Goal: Find specific page/section: Find specific page/section

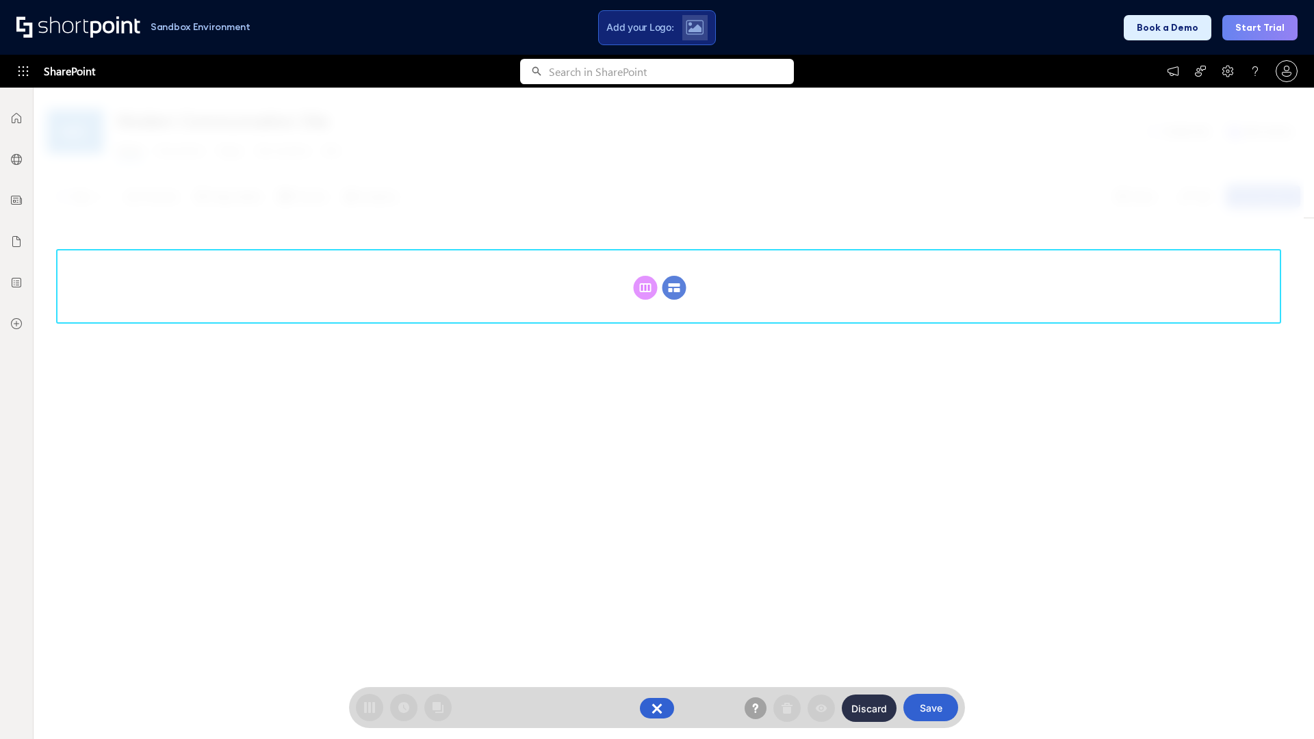
scroll to position [188, 0]
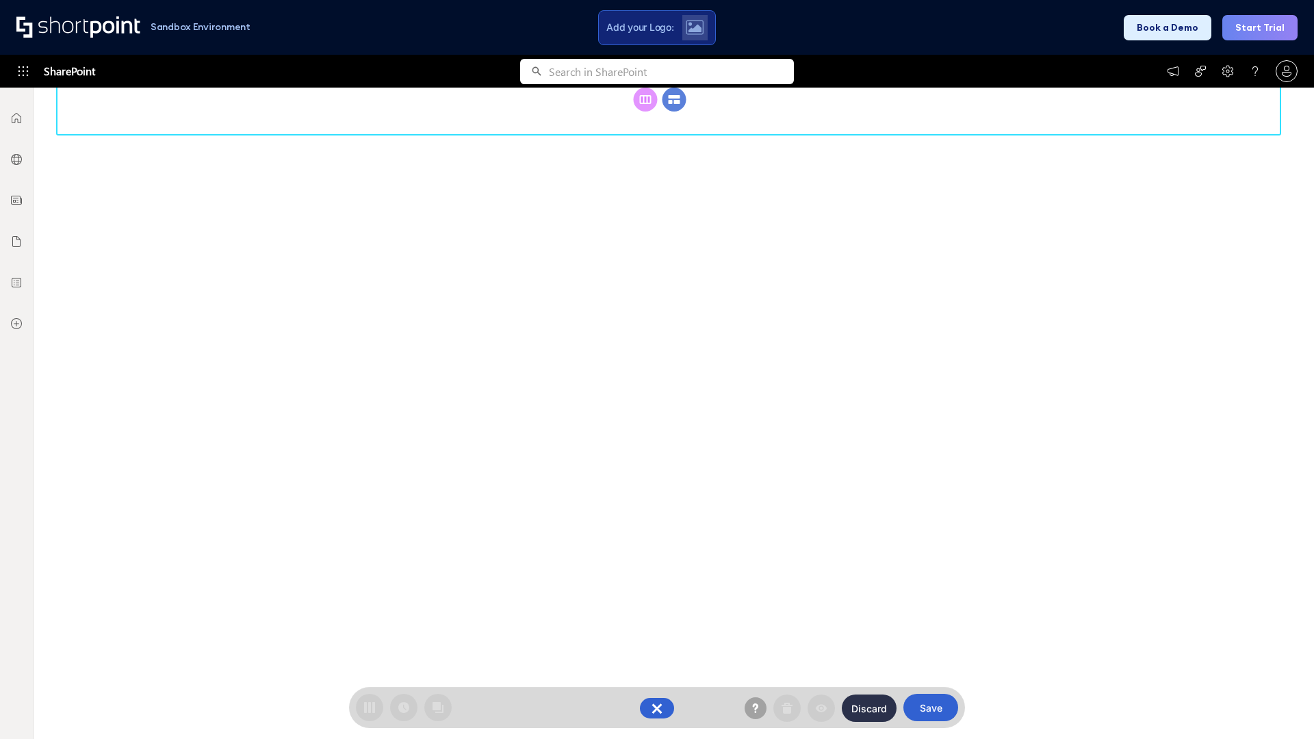
click at [674, 112] on circle at bounding box center [674, 100] width 24 height 24
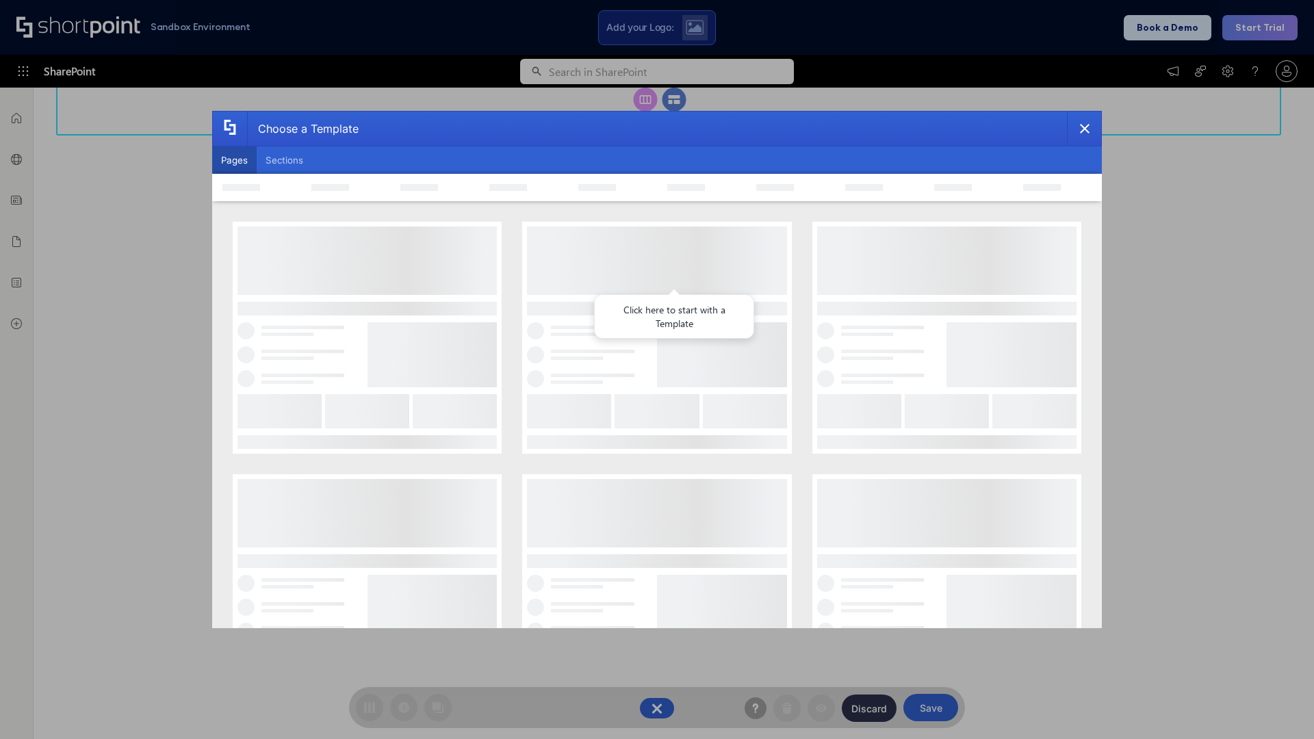
scroll to position [0, 0]
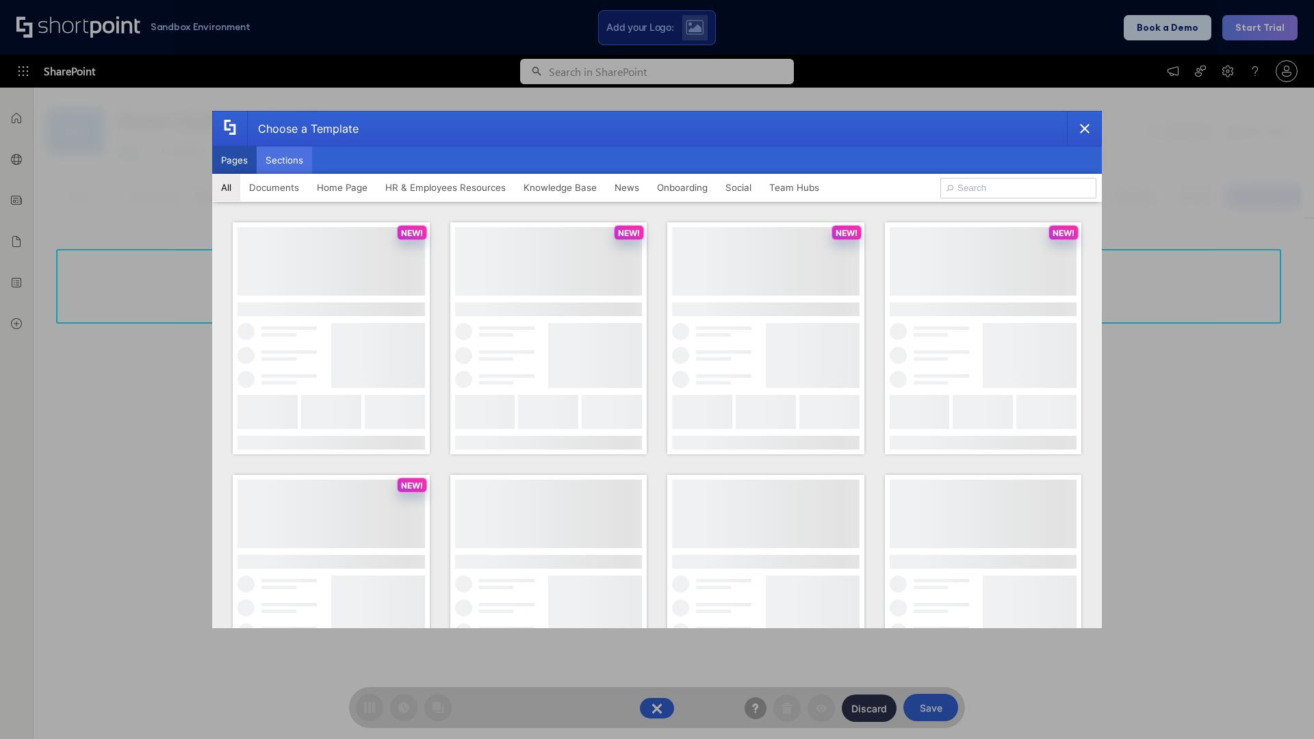
click at [284, 160] on button "Sections" at bounding box center [284, 159] width 55 height 27
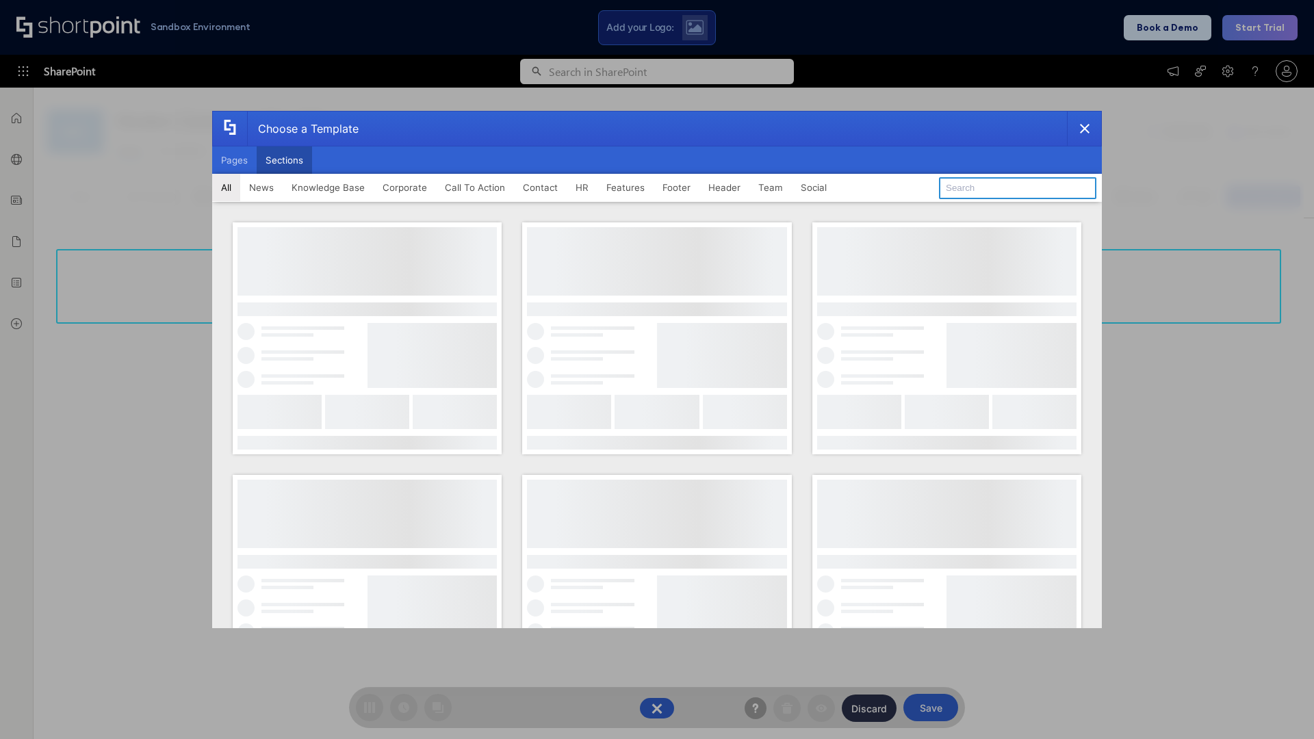
type input "Employee Spotlight 1"
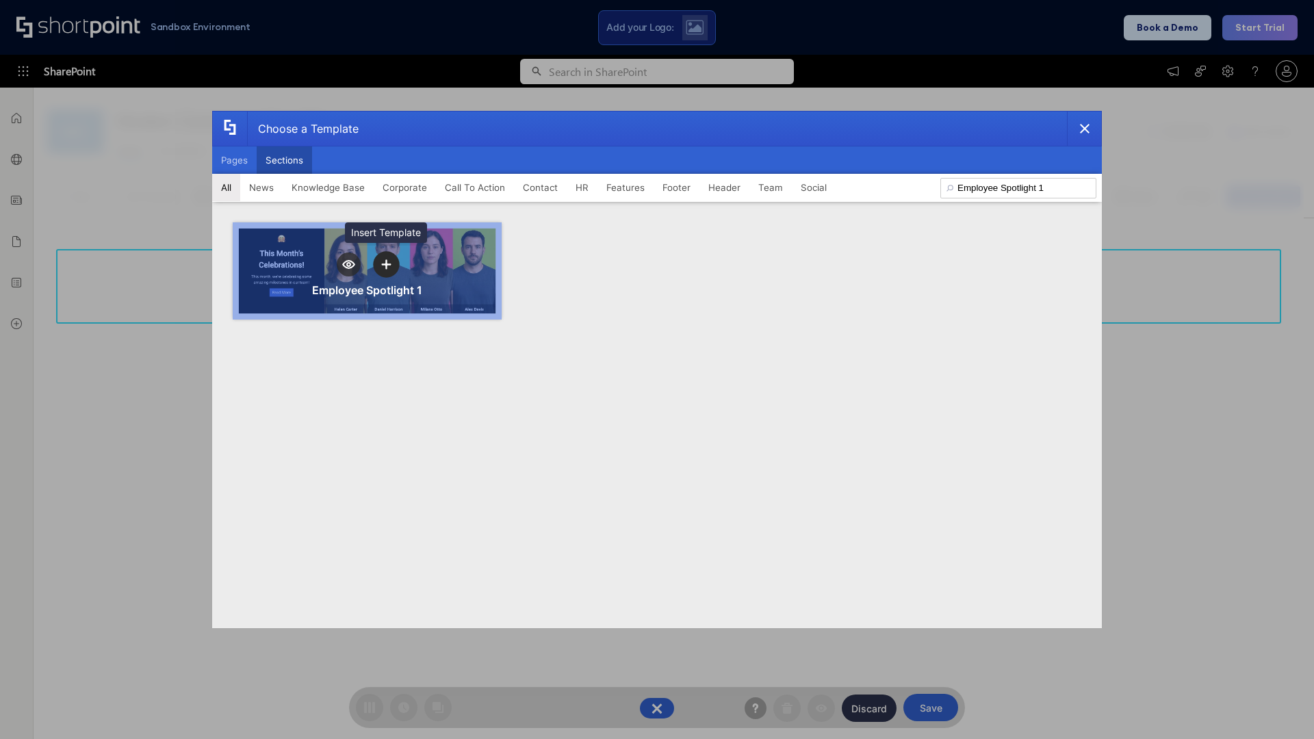
click at [386, 264] on icon "template selector" at bounding box center [386, 264] width 10 height 10
